Goal: Check status: Check status

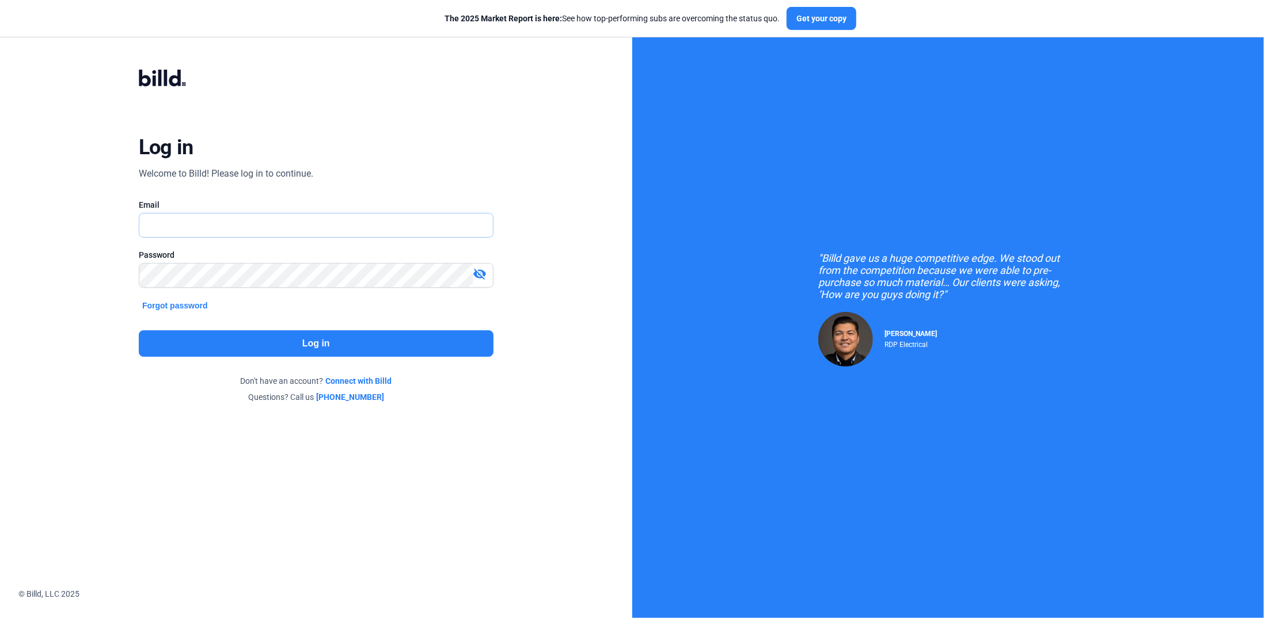
drag, startPoint x: 0, startPoint y: 0, endPoint x: 185, endPoint y: 227, distance: 293.4
click at [185, 227] on input "text" at bounding box center [309, 226] width 340 height 24
type input "[PERSON_NAME][EMAIL_ADDRESS][DOMAIN_NAME]"
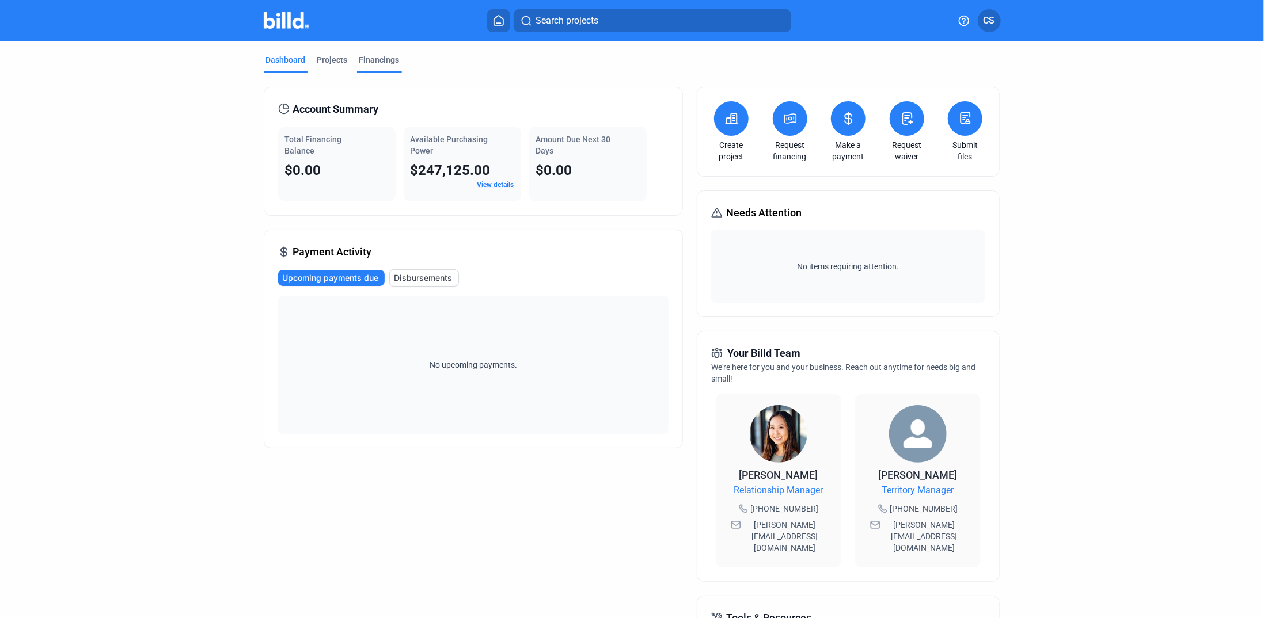
click at [390, 56] on div "Financings" at bounding box center [379, 60] width 40 height 12
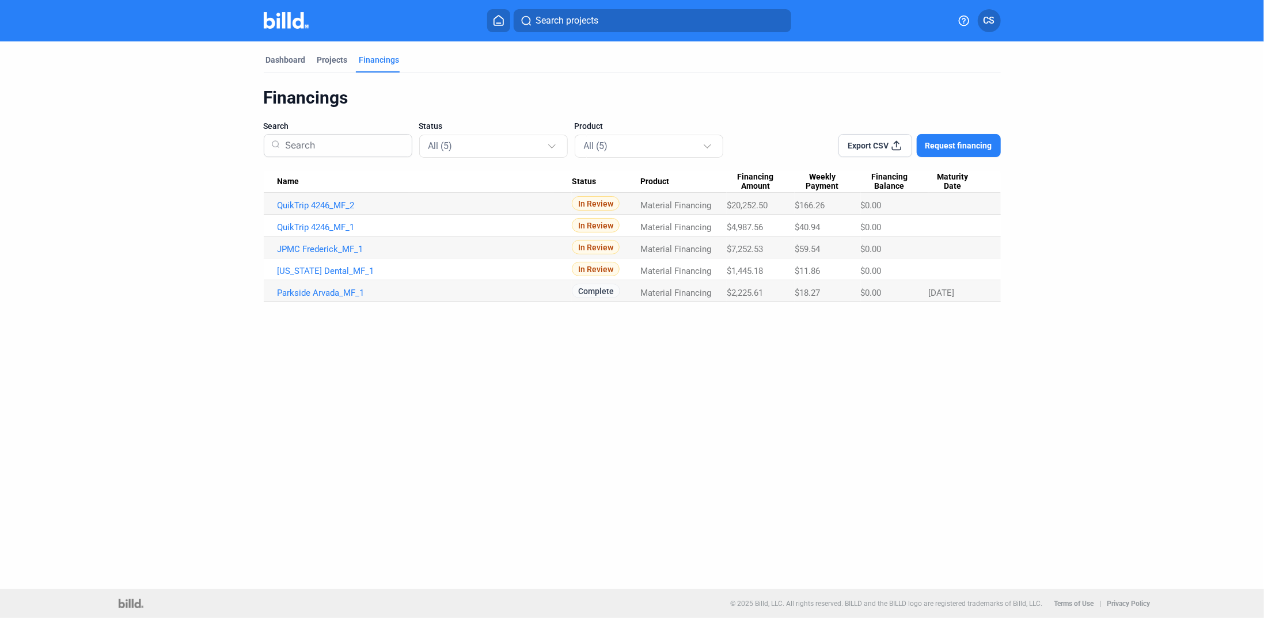
click at [596, 202] on span "In Review" at bounding box center [596, 203] width 48 height 14
click at [288, 206] on link "QuikTrip 4246_MF_2" at bounding box center [425, 205] width 294 height 10
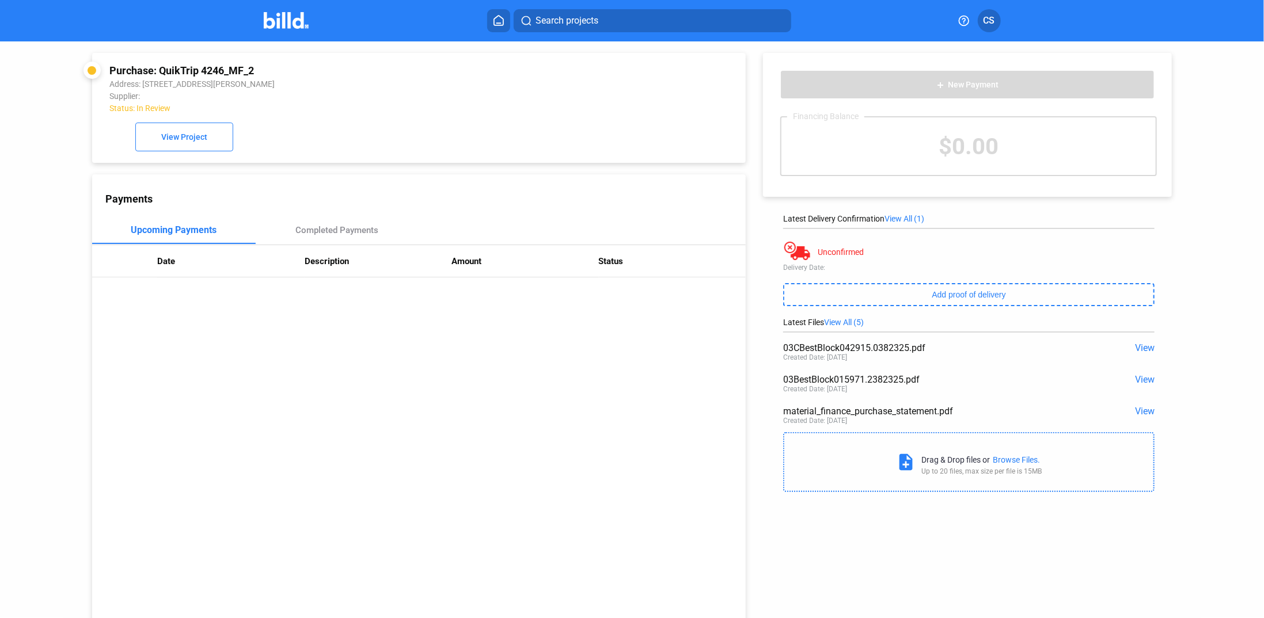
click at [987, 16] on span "CS" at bounding box center [989, 21] width 12 height 14
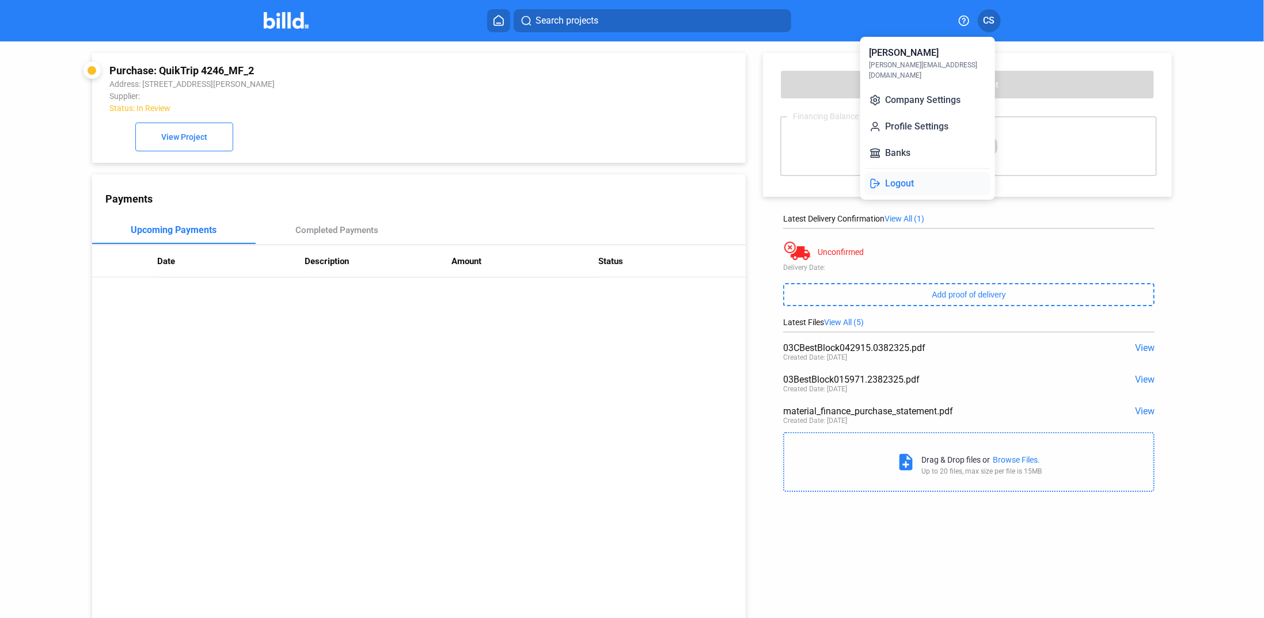
click at [890, 174] on button "Logout" at bounding box center [928, 183] width 126 height 23
